Goal: Task Accomplishment & Management: Manage account settings

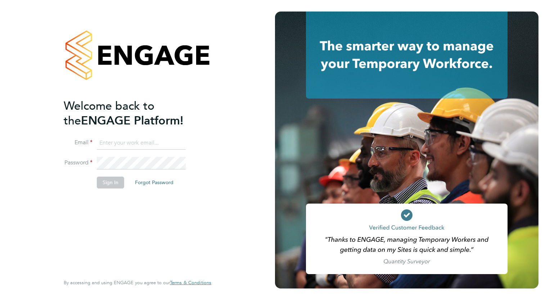
click at [123, 142] on input at bounding box center [141, 143] width 89 height 13
type input "carole.murray7@nhs.net"
click at [109, 182] on button "Sign In" at bounding box center [110, 183] width 27 height 12
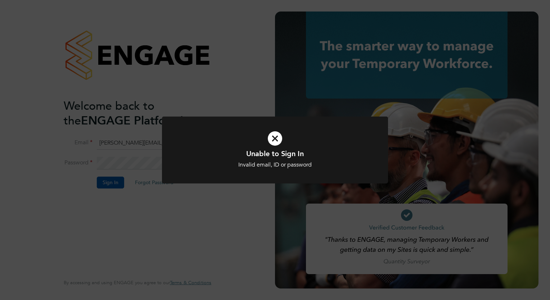
click at [244, 78] on div "Unable to Sign In Invalid email, ID or password Cancel Okay" at bounding box center [275, 150] width 550 height 300
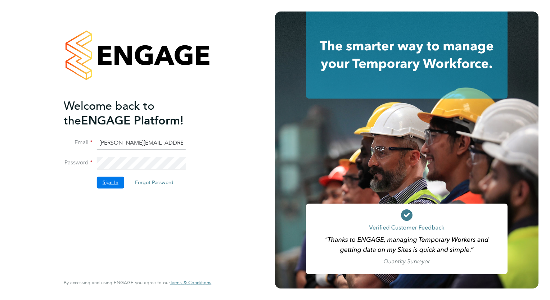
click at [113, 181] on button "Sign In" at bounding box center [110, 183] width 27 height 12
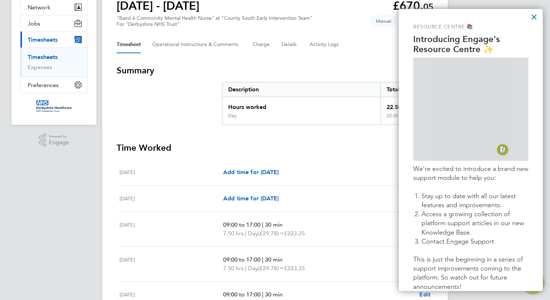
scroll to position [72, 0]
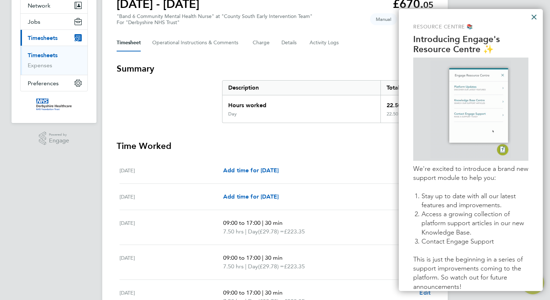
click at [534, 17] on button "×" at bounding box center [533, 17] width 7 height 12
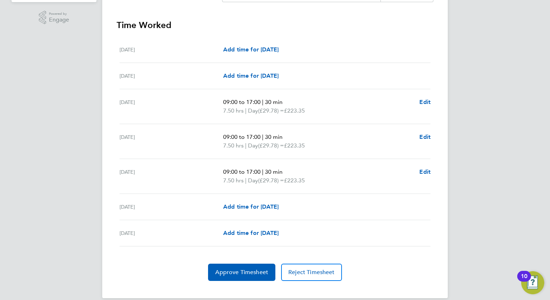
scroll to position [201, 0]
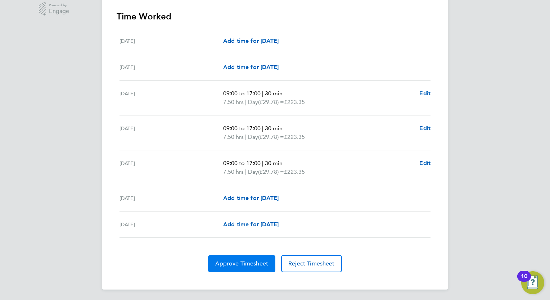
click at [244, 264] on span "Approve Timesheet" at bounding box center [241, 263] width 53 height 7
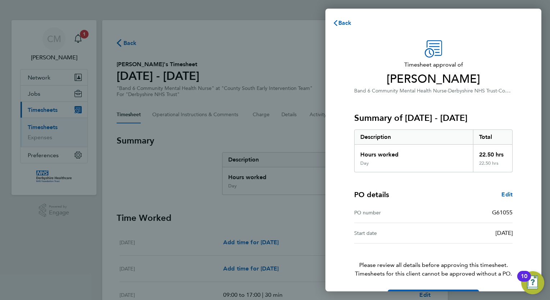
scroll to position [23, 0]
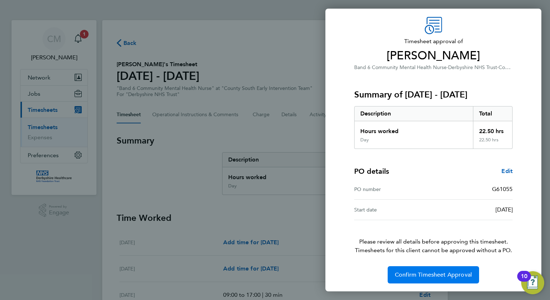
click at [429, 269] on button "Confirm Timesheet Approval" at bounding box center [432, 274] width 91 height 17
